Goal: Task Accomplishment & Management: Complete application form

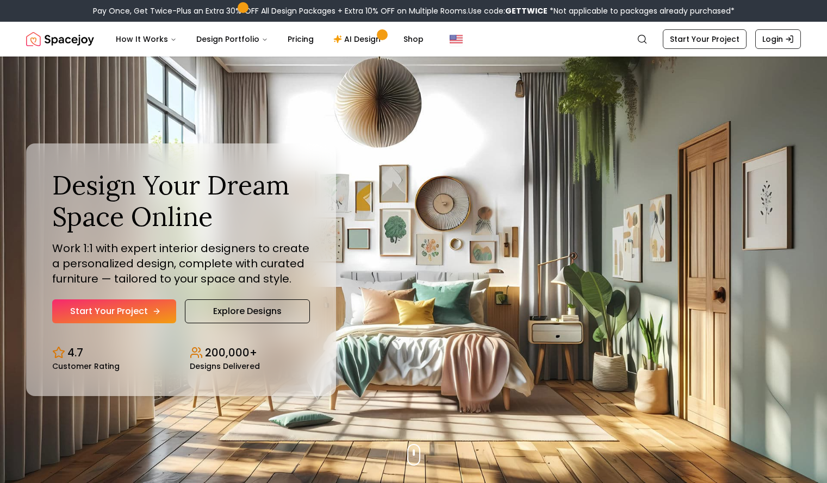
click at [103, 318] on link "Start Your Project" at bounding box center [114, 312] width 124 height 24
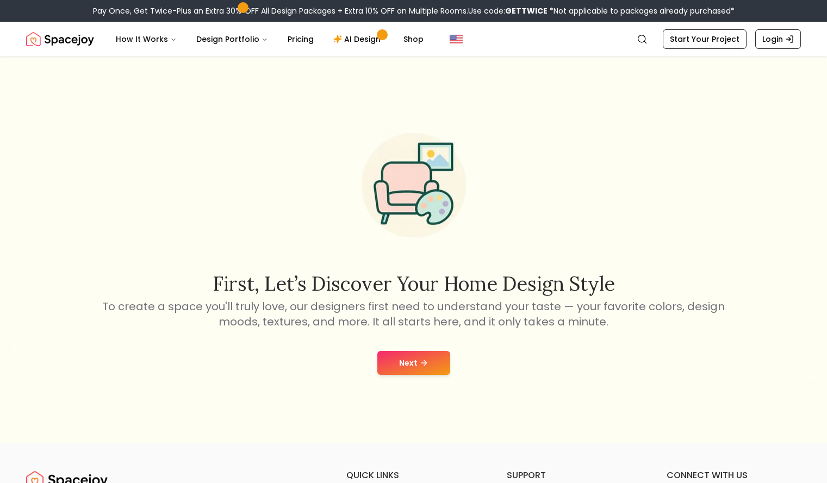
click at [409, 369] on button "Next" at bounding box center [413, 363] width 73 height 24
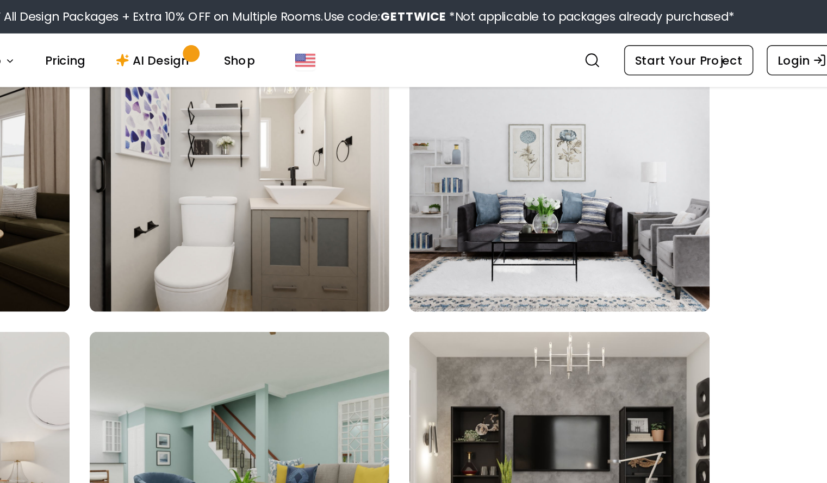
scroll to position [680, 0]
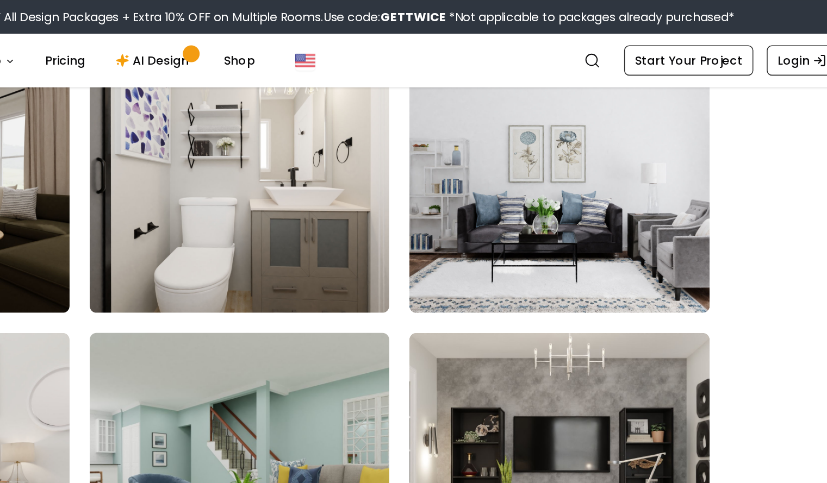
click at [450, 248] on img at bounding box center [414, 303] width 204 height 183
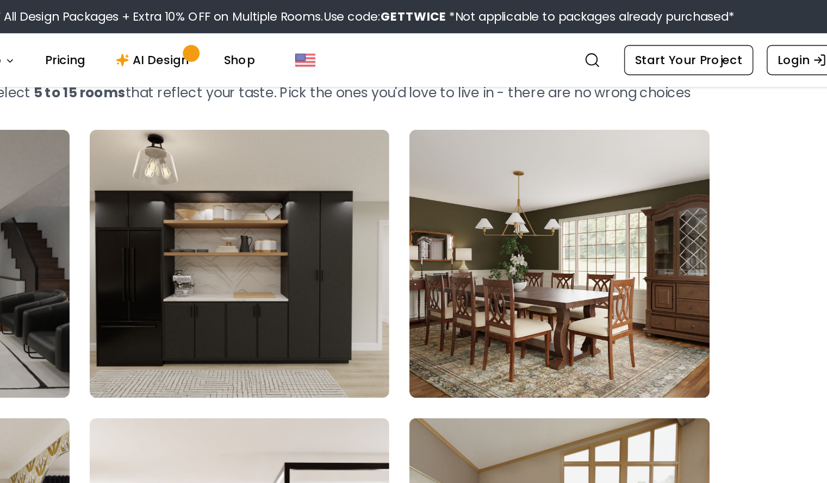
scroll to position [57, 0]
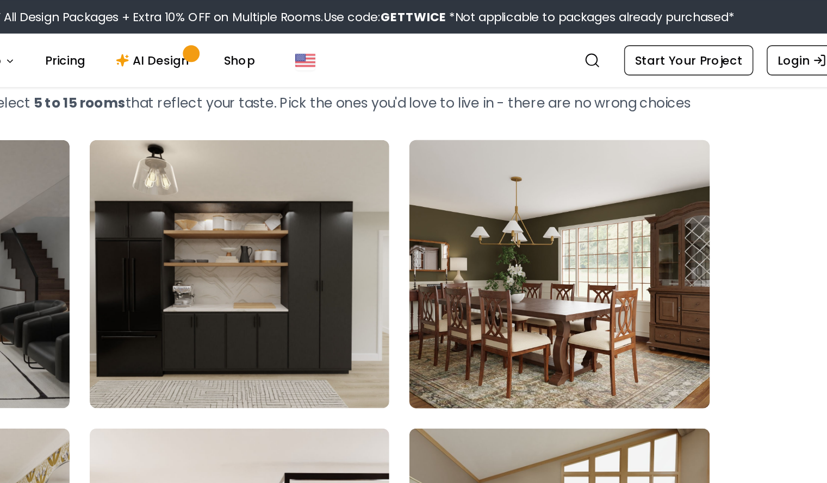
click at [624, 162] on img at bounding box center [621, 177] width 204 height 183
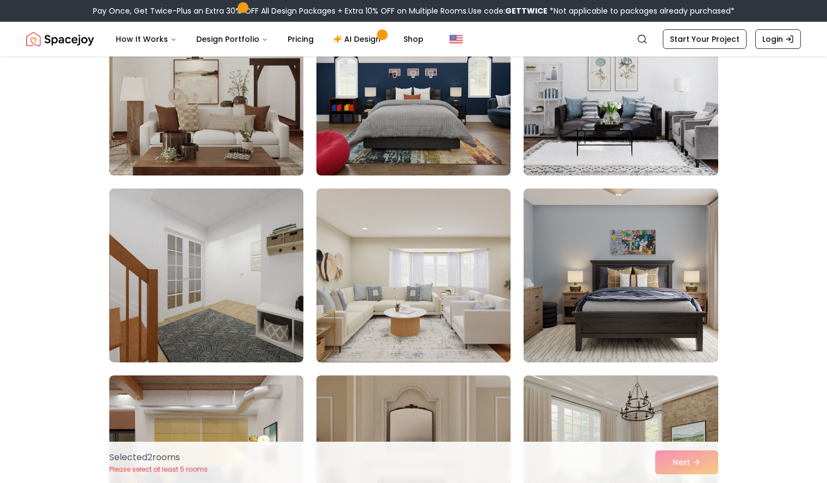
scroll to position [1831, 0]
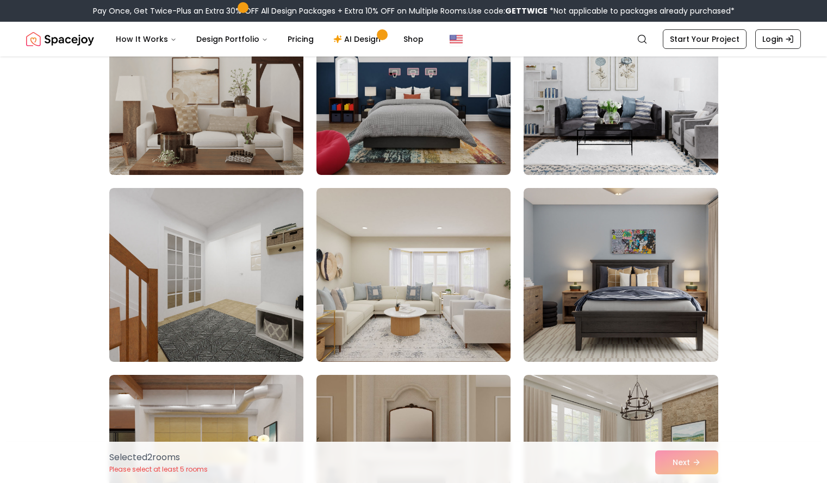
click at [243, 126] on img at bounding box center [206, 88] width 204 height 183
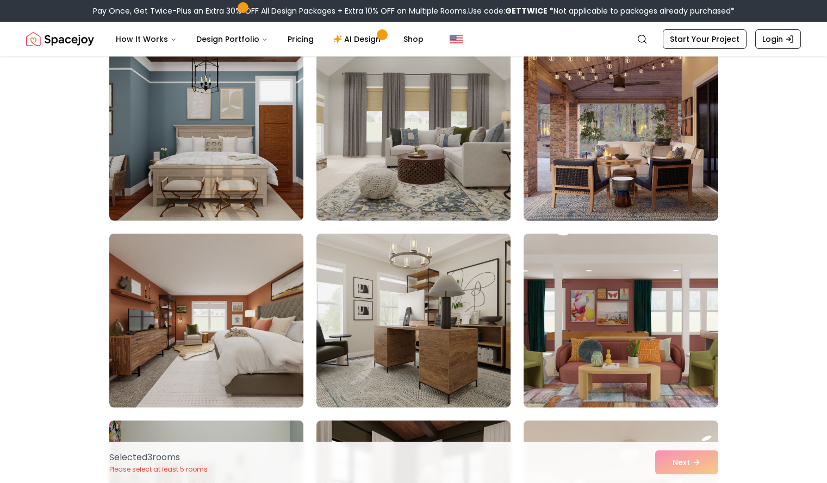
scroll to position [2347, 0]
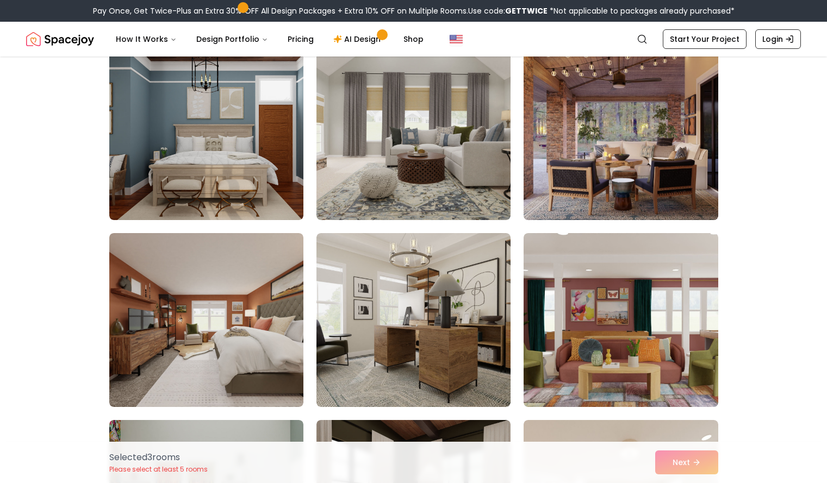
click at [610, 160] on img at bounding box center [621, 133] width 204 height 183
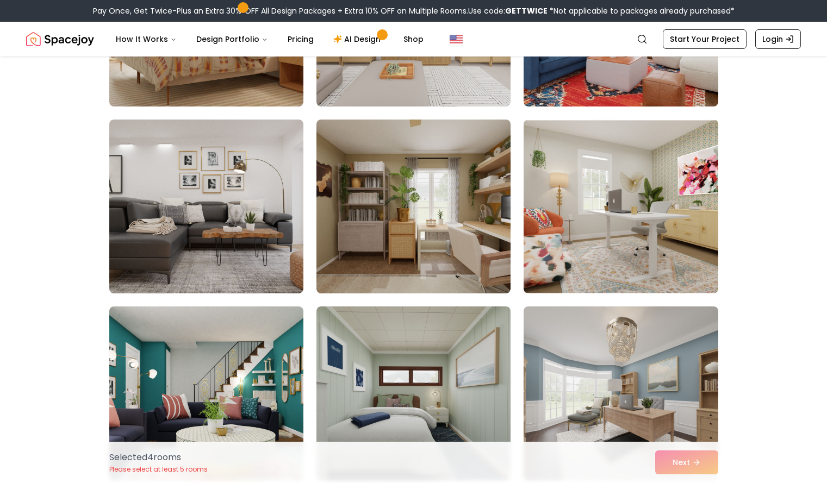
scroll to position [5804, 0]
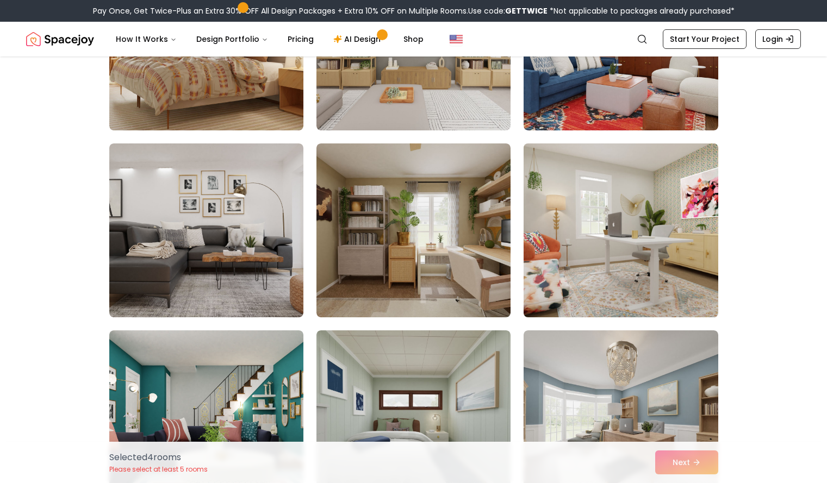
click at [594, 267] on img at bounding box center [621, 230] width 204 height 183
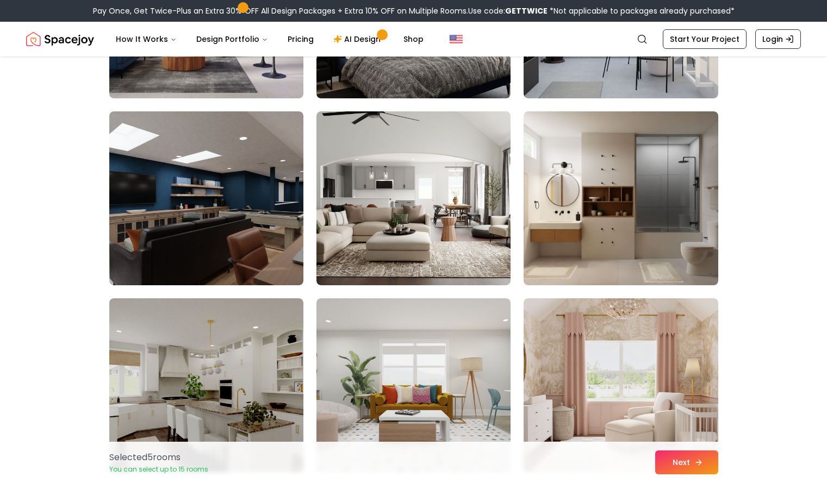
click at [691, 461] on button "Next" at bounding box center [686, 463] width 63 height 24
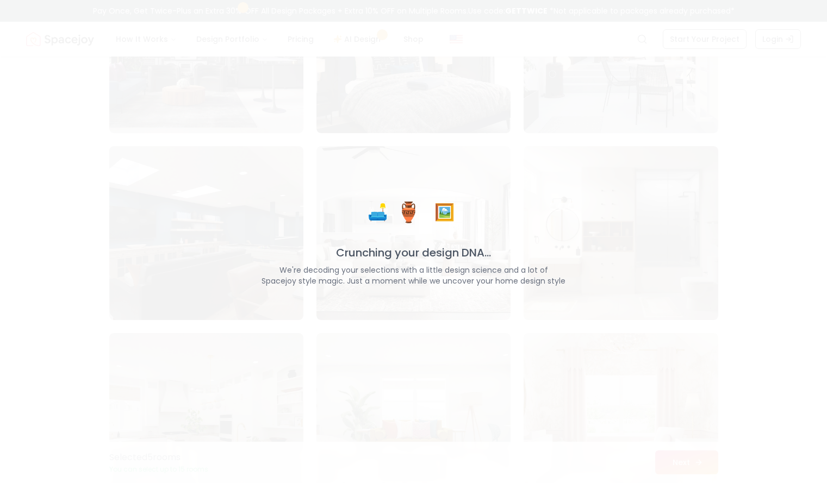
scroll to position [4748, 0]
